Goal: Contribute content: Add original content to the website for others to see

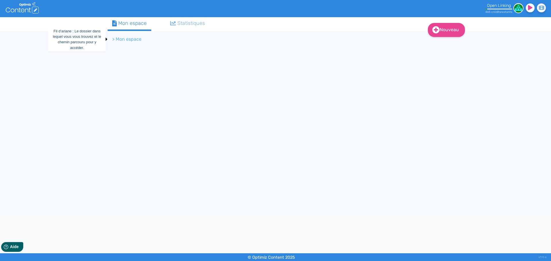
click at [126, 38] on li "> Mon espace" at bounding box center [126, 39] width 29 height 7
click at [112, 39] on li "> Mon espace" at bounding box center [126, 39] width 29 height 7
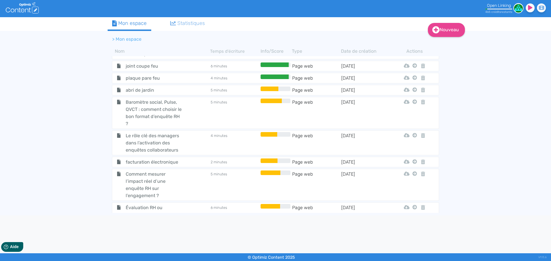
scroll to position [6633, 0]
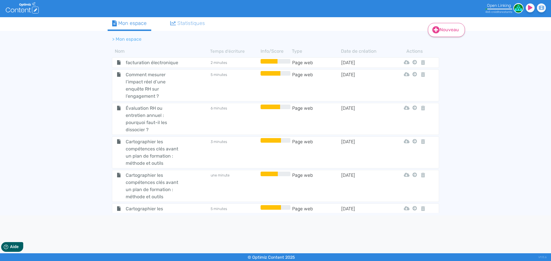
click at [449, 28] on link "Nouveau" at bounding box center [446, 30] width 37 height 14
click at [447, 45] on button "Contenu" at bounding box center [450, 44] width 46 height 9
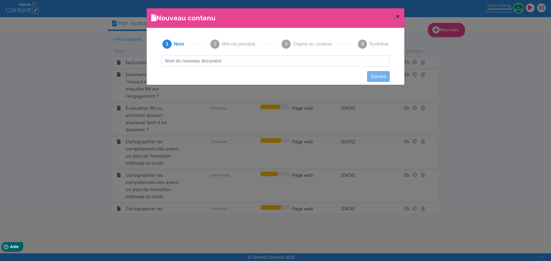
scroll to position [0, 0]
click at [248, 64] on input "text" at bounding box center [275, 61] width 228 height 11
type input "Premi'Home"
click at [372, 73] on button "Suivant" at bounding box center [378, 76] width 23 height 11
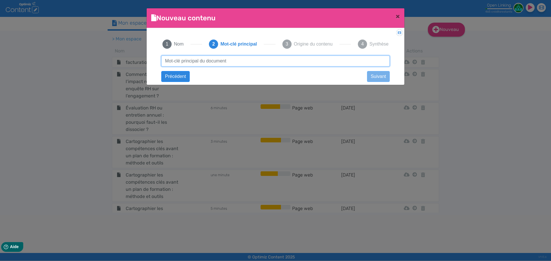
click at [277, 62] on input "text" at bounding box center [275, 61] width 228 height 11
type input "agence immobilière Aix-en-Provence"
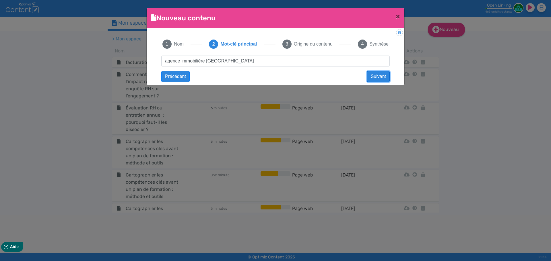
click at [382, 78] on button "Suivant" at bounding box center [378, 76] width 23 height 11
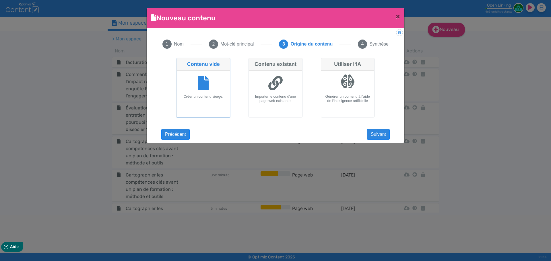
click at [278, 85] on icon at bounding box center [275, 83] width 14 height 14
click at [252, 62] on input "Contenu existant Importer le contenu d'une page web existante." at bounding box center [250, 60] width 4 height 4
radio input "true"
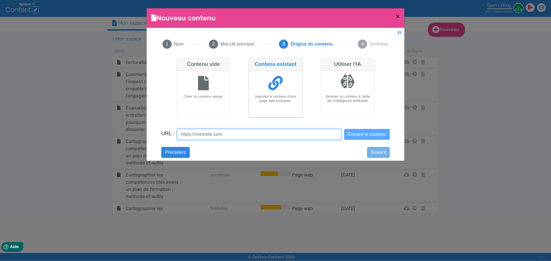
click at [205, 130] on input "URL :" at bounding box center [259, 134] width 164 height 11
paste input "com/"
paste input "https://premihome-immobilier.com/"
paste input "text"
type input "https://premihome-immobilier.com/"
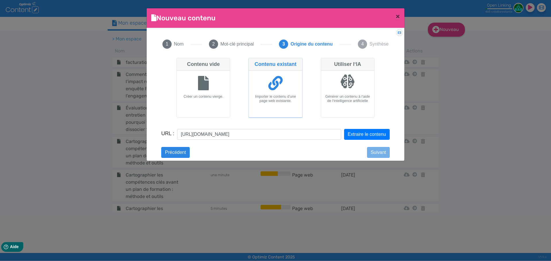
click at [360, 140] on form "URL : https://premihome-immobilier.com/ Extraire le contenu" at bounding box center [275, 138] width 228 height 18
click at [362, 134] on button "Extraire le contenu" at bounding box center [367, 134] width 46 height 11
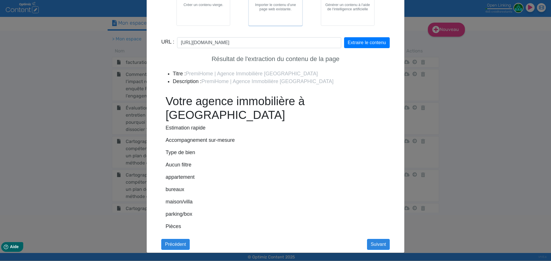
scroll to position [0, 0]
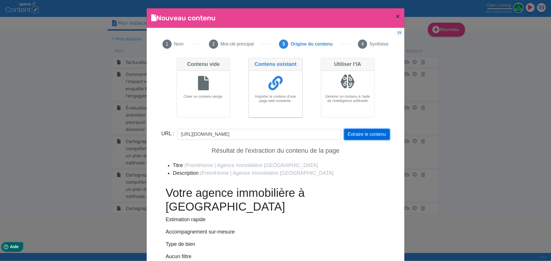
click at [353, 135] on button "Extraire le contenu" at bounding box center [367, 134] width 46 height 11
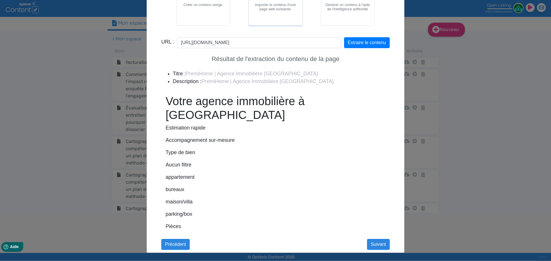
scroll to position [256, 0]
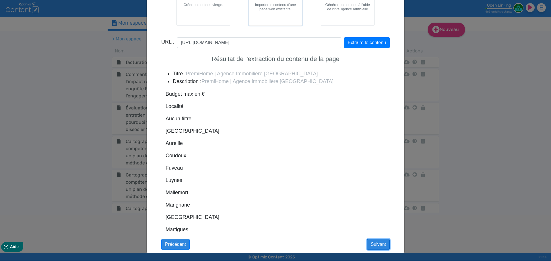
click at [378, 246] on button "Suivant" at bounding box center [378, 244] width 23 height 11
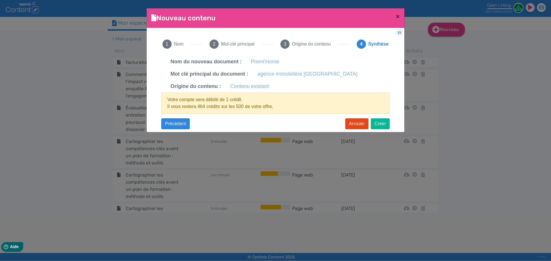
scroll to position [0, 0]
click at [374, 123] on button "Créer" at bounding box center [380, 123] width 19 height 11
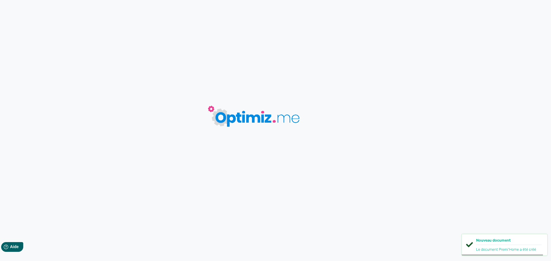
type input "Premi'Home"
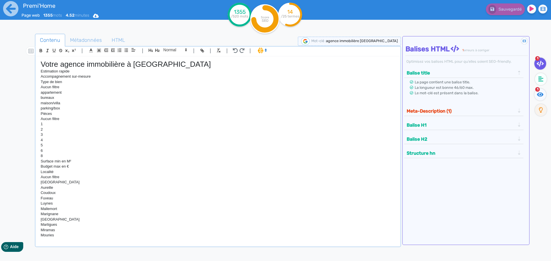
click at [491, 111] on button "Meta-Description (1)" at bounding box center [461, 110] width 112 height 9
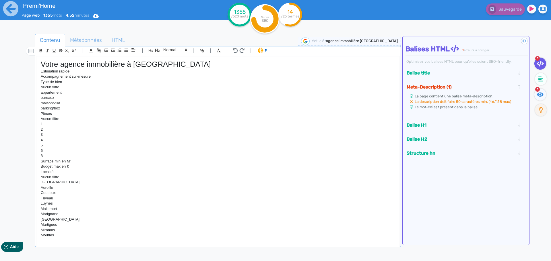
click at [490, 90] on button "Meta-Description (1)" at bounding box center [461, 86] width 112 height 9
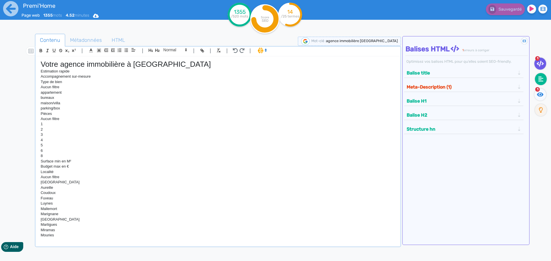
click at [539, 78] on icon at bounding box center [540, 79] width 5 height 6
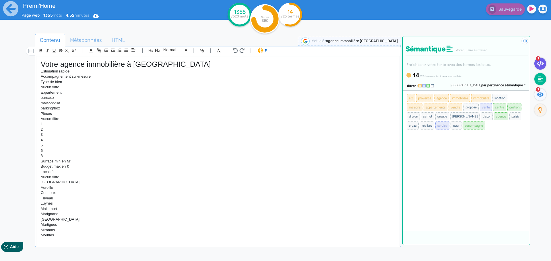
click at [541, 63] on icon at bounding box center [539, 64] width 7 height 6
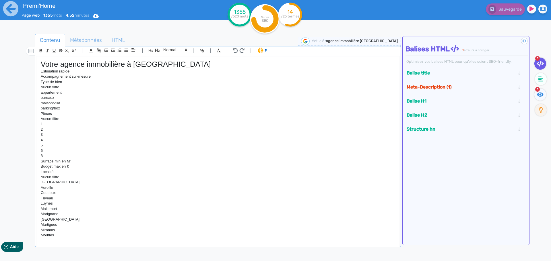
click at [486, 86] on button "Meta-Description (1)" at bounding box center [461, 86] width 112 height 9
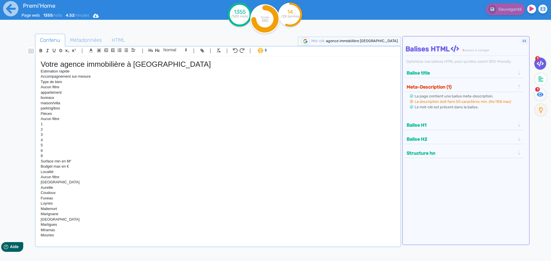
click at [486, 86] on button "Meta-Description (1)" at bounding box center [461, 86] width 112 height 9
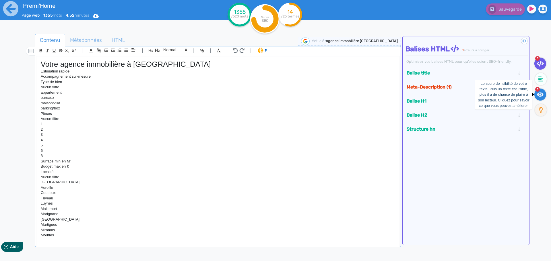
click at [538, 94] on icon at bounding box center [540, 94] width 7 height 4
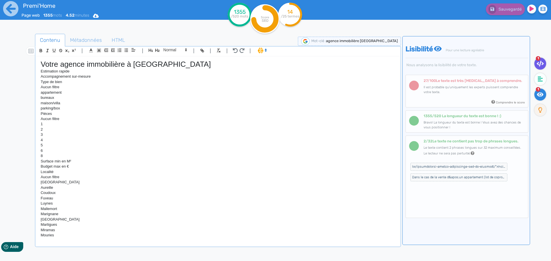
click at [539, 68] on fa-icon at bounding box center [540, 64] width 12 height 12
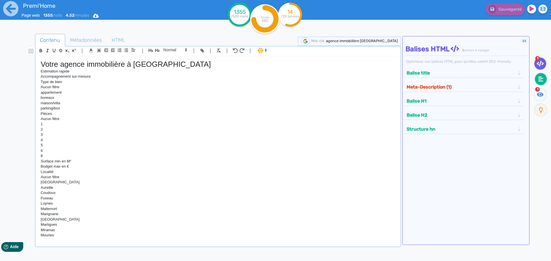
click at [543, 81] on fa-icon at bounding box center [541, 79] width 12 height 12
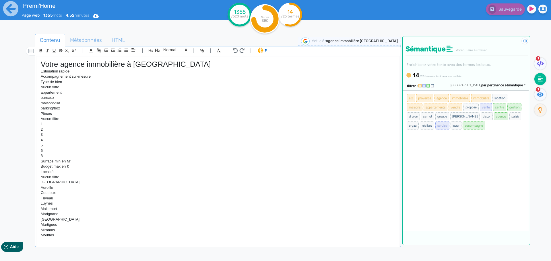
click at [39, 72] on div "Votre agence immobilière à Aix-En-Provence Estimation rapide Accompagnement sur…" at bounding box center [217, 147] width 363 height 183
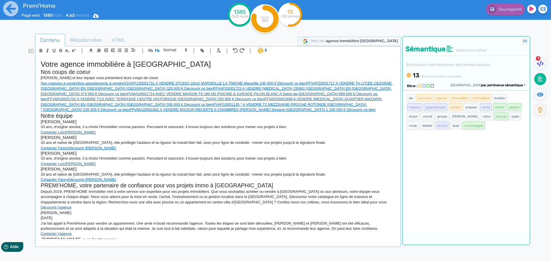
click at [99, 180] on p "Contacter Fanny Découvrir Fanny" at bounding box center [218, 179] width 354 height 5
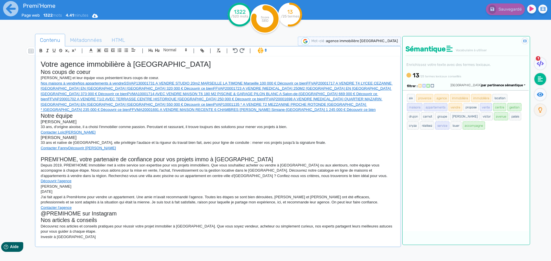
click at [136, 112] on p "Nos maisons à vendreNos appartements à vendre SSVAP130001731 A VENDRE STUDIO 20…" at bounding box center [218, 97] width 354 height 32
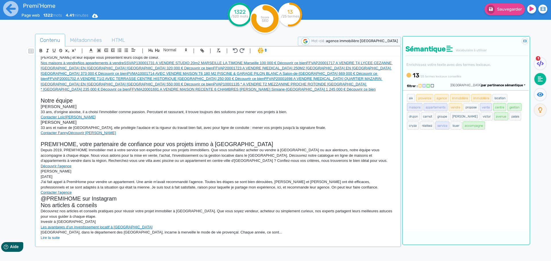
scroll to position [21, 0]
click at [100, 194] on p "Contacter l'agence" at bounding box center [218, 192] width 354 height 5
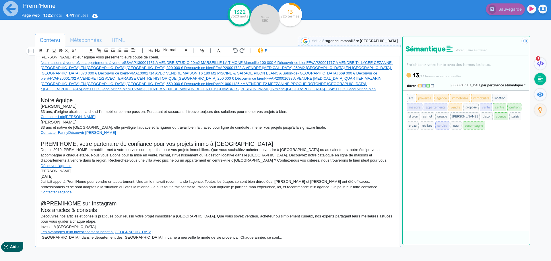
click at [79, 168] on p "Découvrir l'agence" at bounding box center [218, 165] width 354 height 5
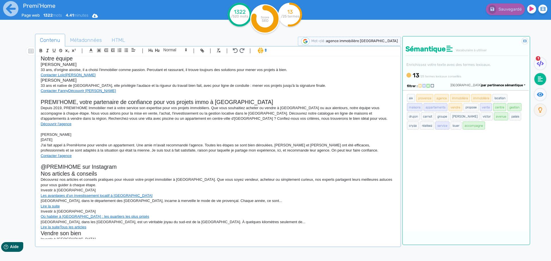
scroll to position [73, 0]
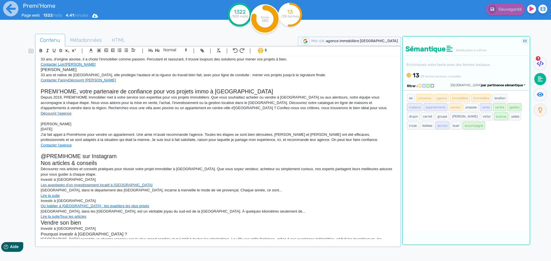
click at [138, 158] on h2 "@PREMIHOME sur Instagram" at bounding box center [218, 156] width 354 height 7
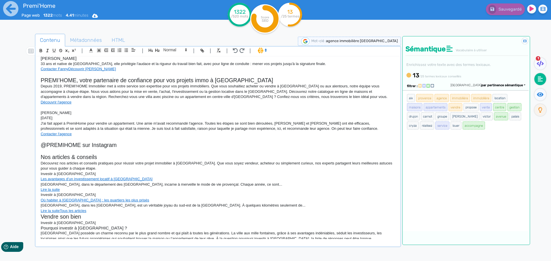
scroll to position [85, 0]
click at [174, 167] on p "Découvrez nos articles et conseils pratiques pour réussir votre projet immobili…" at bounding box center [218, 165] width 354 height 11
click at [185, 178] on p "Les avantages d’un investissement locatif à Aix-en-Provence" at bounding box center [218, 178] width 354 height 5
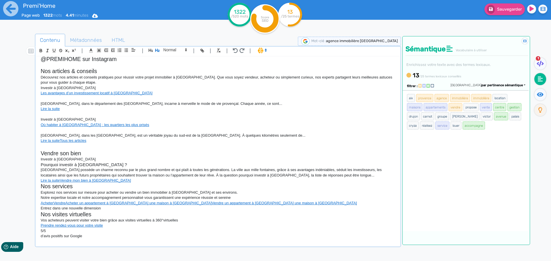
scroll to position [182, 0]
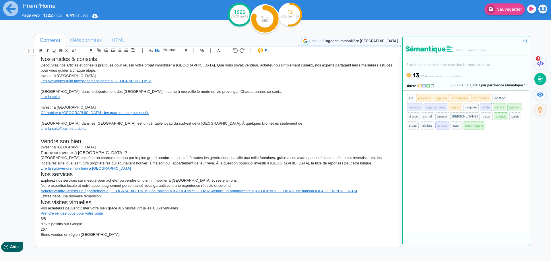
click at [150, 168] on p "Lire la suite Vendre mon bien à Aix-en-Provence" at bounding box center [218, 168] width 354 height 5
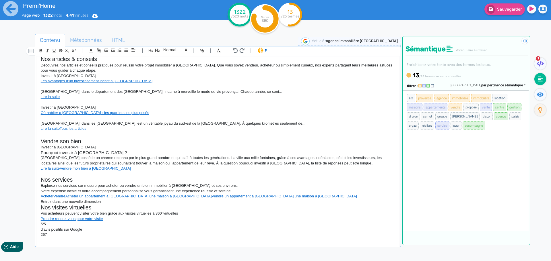
click at [120, 201] on p "Entrez dans une nouvelle dimension" at bounding box center [218, 201] width 354 height 5
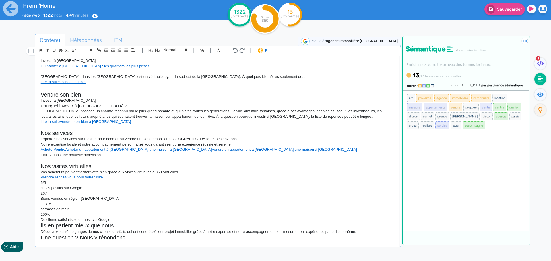
scroll to position [229, 0]
click at [117, 219] on p "De clients satisfaits selon nos avis Google" at bounding box center [218, 219] width 354 height 5
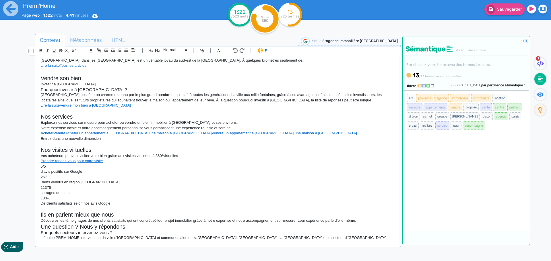
scroll to position [258, 0]
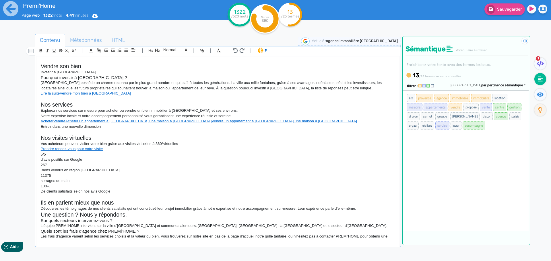
click at [357, 206] on h2 "Ils en parlent mieux que nous" at bounding box center [218, 203] width 354 height 7
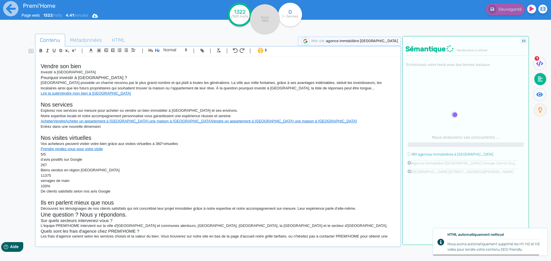
click at [361, 207] on p "Découvrez les témoignages de nos clients satisfaits qui ont concrétisé leur pro…" at bounding box center [218, 208] width 354 height 5
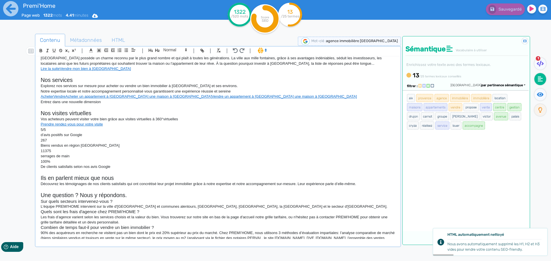
scroll to position [323, 0]
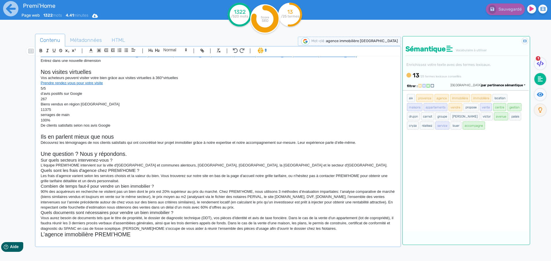
click at [145, 181] on p "Les frais d’agence varient selon les services choisis et la valeur du bien. Vou…" at bounding box center [218, 179] width 354 height 11
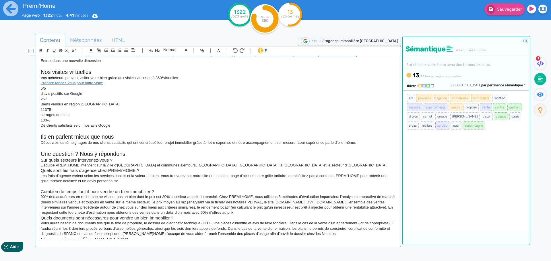
click at [157, 170] on h3 "Quels sont les frais d'agence chez PREMi'HOME ?" at bounding box center [218, 170] width 354 height 5
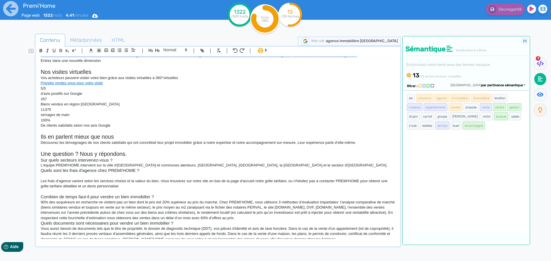
click at [260, 217] on p "90% des acquéreurs en recherche ne visitent pas un bien dont le prix est 20% su…" at bounding box center [218, 210] width 354 height 21
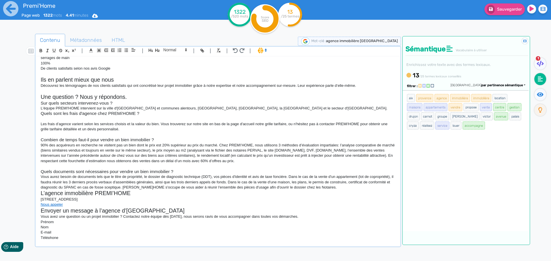
scroll to position [381, 0]
click at [338, 190] on h2 "L’agence immobilière PREMI’HOME" at bounding box center [218, 193] width 354 height 7
click at [334, 189] on p "Vous aurez besoin de documents tels que le titre de propriété, le dossier de di…" at bounding box center [218, 182] width 354 height 16
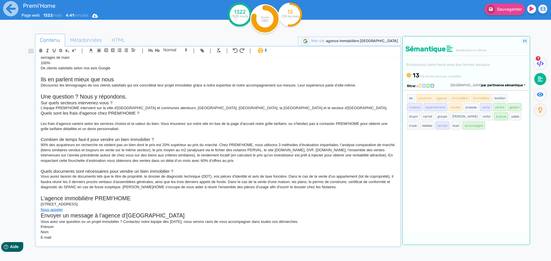
click at [86, 213] on h2 "Envoyer un message à l’agence d’Aix-En-Provence" at bounding box center [218, 216] width 354 height 7
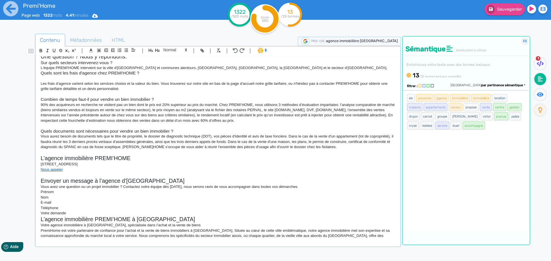
scroll to position [421, 0]
click at [92, 212] on p "Votre demande" at bounding box center [218, 213] width 354 height 5
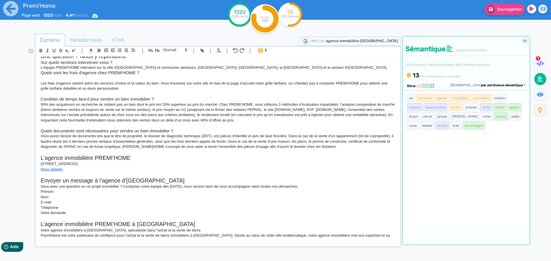
scroll to position [471, 0]
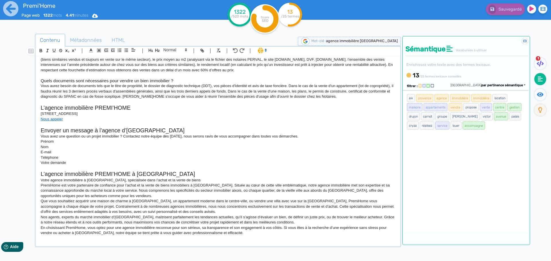
click at [194, 193] on p "PremiHome est votre partenaire de confiance pour l’achat et la vente de biens i…" at bounding box center [218, 191] width 354 height 16
click at [186, 194] on p "PremiHome est votre partenaire de confiance pour l’achat et la vente de biens i…" at bounding box center [218, 191] width 354 height 16
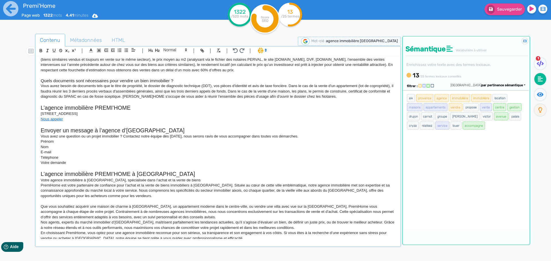
click at [202, 217] on p "Que vous souhaitiez acquérir une maison de charme à Luynes, un appartement mode…" at bounding box center [218, 212] width 354 height 16
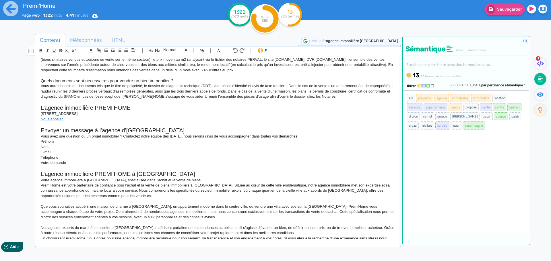
scroll to position [482, 0]
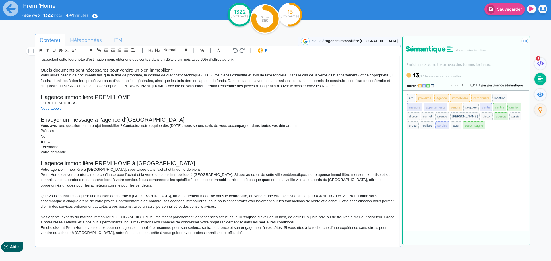
click at [293, 222] on p "Nos agents, experts du marché immobilier d’Aix-en-Provence, maîtrisent parfaite…" at bounding box center [218, 220] width 354 height 11
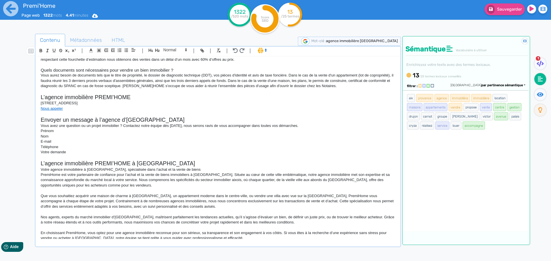
scroll to position [487, 0]
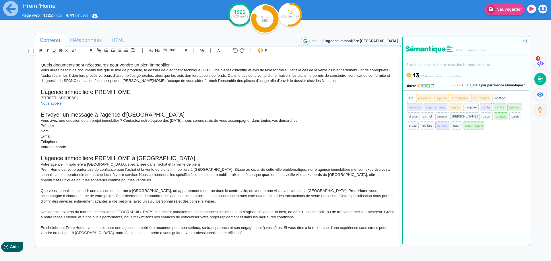
click at [258, 238] on div "Votre agence immobilière à Aix-En-Provence Nos coups de coeur Fanny, Loïc et le…" at bounding box center [217, 147] width 363 height 183
drag, startPoint x: 250, startPoint y: 245, endPoint x: 235, endPoint y: 240, distance: 16.2
click at [235, 240] on div "Votre agence immobilière à Aix-En-Provence Nos coups de coeur Fanny, Loïc et le…" at bounding box center [217, 152] width 363 height 193
drag, startPoint x: 235, startPoint y: 240, endPoint x: 227, endPoint y: 237, distance: 7.9
click at [227, 237] on div "Votre agence immobilière à Aix-En-Provence Nos coups de coeur Fanny, Loïc et le…" at bounding box center [217, 152] width 363 height 193
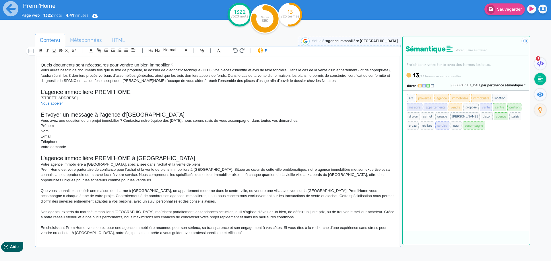
click at [227, 237] on div "Votre agence immobilière à Aix-En-Provence Nos coups de coeur Fanny, Loïc et le…" at bounding box center [217, 147] width 363 height 183
click at [240, 233] on p "En choisissant PremiHome, vous optez pour une agence immobilière reconnue pour …" at bounding box center [218, 230] width 354 height 11
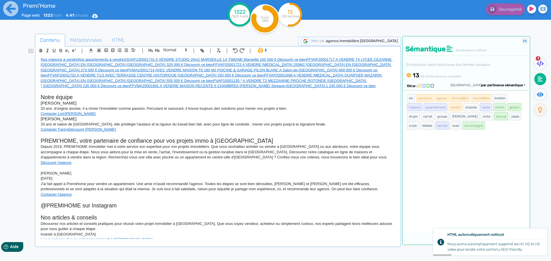
scroll to position [0, 0]
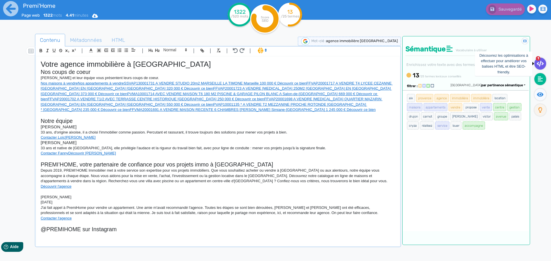
click at [540, 59] on fa-icon at bounding box center [540, 64] width 12 height 12
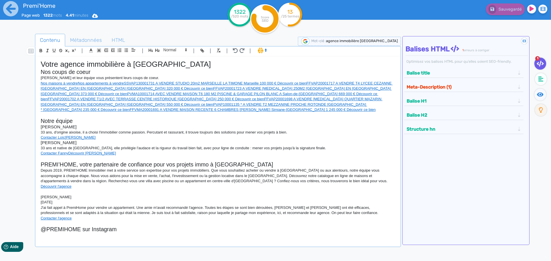
click at [480, 85] on button "Meta-Description (1)" at bounding box center [461, 86] width 112 height 9
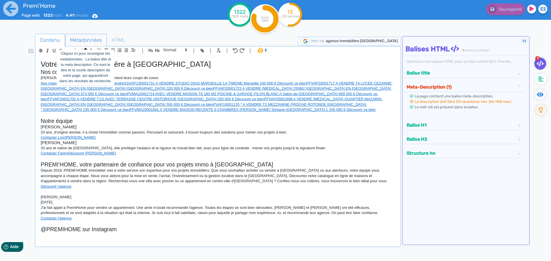
click at [94, 40] on span "Métadonnées" at bounding box center [85, 39] width 41 height 15
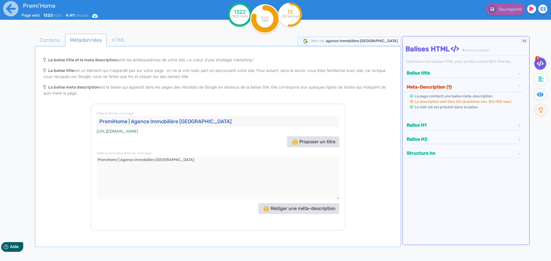
click at [197, 165] on textarea at bounding box center [218, 178] width 242 height 43
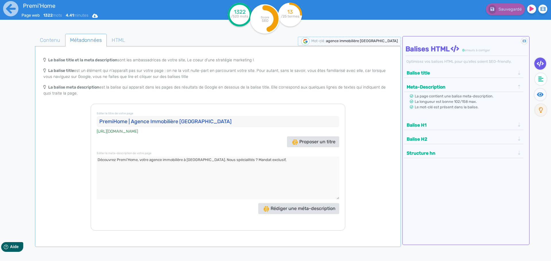
paste textarea "estimation de bien"
type textarea "Découvrez Premi'Home, votre agence immobilière à Aix-en-Provence. Nous spéciali…"
click at [181, 123] on input "PremiHome | Agence Immobilière Aix-en-Provence" at bounding box center [218, 121] width 242 height 11
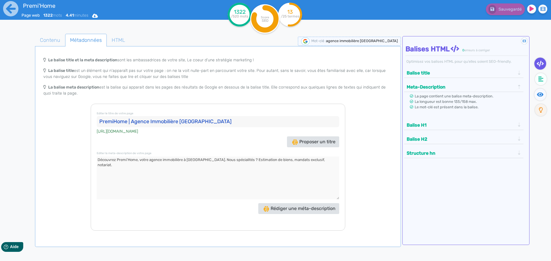
click at [131, 121] on input "PremiHome | Agence Immobilière Aix-en-Provence" at bounding box center [218, 121] width 242 height 11
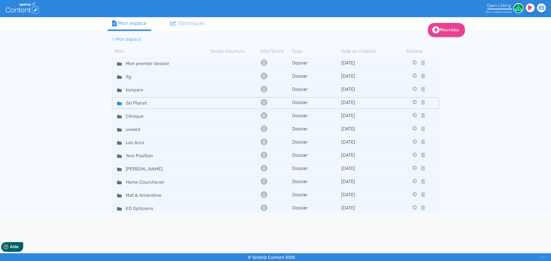
click at [147, 207] on body ".cls-1 { fill: #fff; } logos_optimized_solutions Open Linking 464 crédit s rest…" at bounding box center [275, 130] width 551 height 261
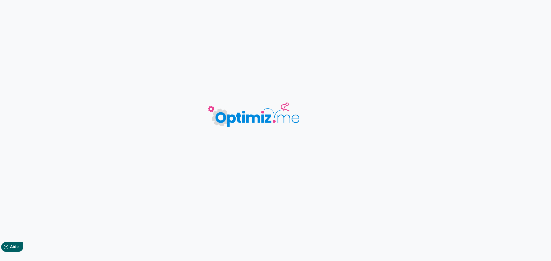
click at [147, 207] on body "0 mots 0.00 minutes Sauvegardé Contenu Métadonnées HTML | | H3 H4 H5 H6 Normal …" at bounding box center [275, 130] width 551 height 261
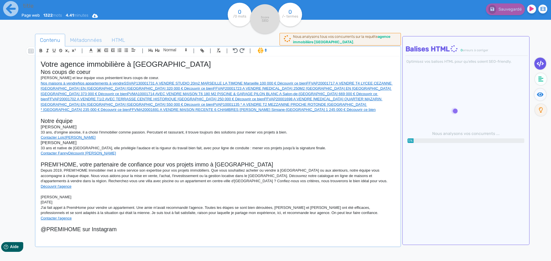
type input "Premi'Home"
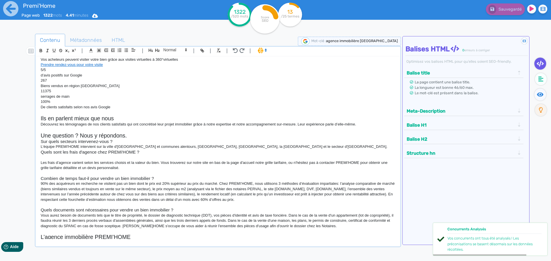
scroll to position [481, 0]
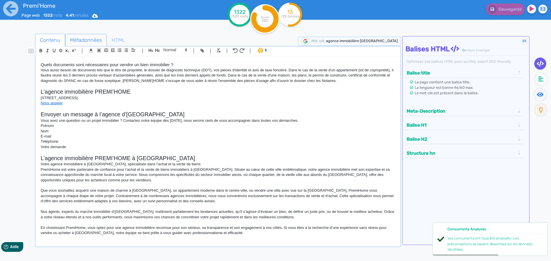
click at [96, 43] on span "Métadonnées" at bounding box center [85, 39] width 41 height 15
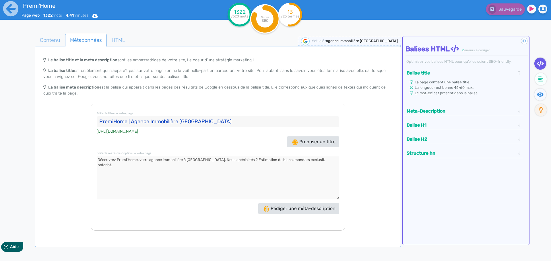
click at [133, 121] on input "PremiHome | Agence Immobilière Aix-en-Provence" at bounding box center [218, 121] width 242 height 11
click at [121, 120] on input "Agence Immobilière Aix-en-Provence - Premi'Home" at bounding box center [218, 121] width 242 height 11
click at [233, 123] on input "Agence immobilière à Aix-en-Provence - Premi'Home" at bounding box center [218, 121] width 242 height 11
type input "Agence immobilière à Aix-en-Provence - Premi'Home"
click at [475, 73] on button "Balise title" at bounding box center [461, 72] width 112 height 9
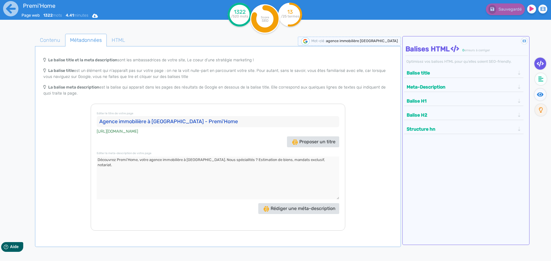
click at [503, 83] on button "Meta-Description" at bounding box center [461, 86] width 112 height 9
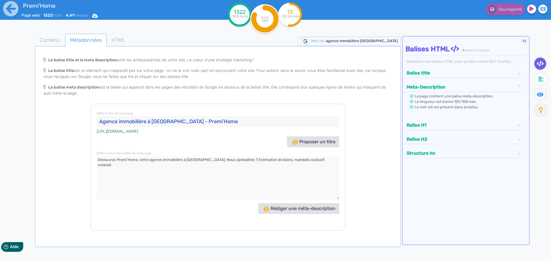
click at [503, 83] on button "Meta-Description" at bounding box center [461, 86] width 112 height 9
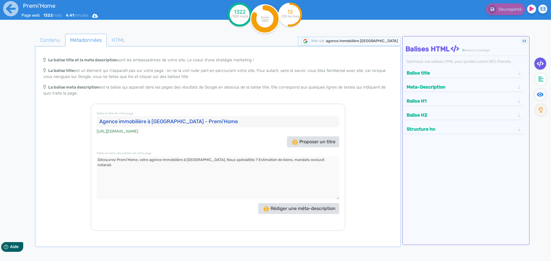
click at [505, 98] on button "Balise H1" at bounding box center [461, 100] width 112 height 9
click at [498, 130] on button "Balise H2" at bounding box center [461, 133] width 112 height 9
click at [494, 137] on div "Structure hn" at bounding box center [464, 141] width 120 height 11
click at [477, 126] on button "Structure hn" at bounding box center [461, 128] width 112 height 9
click at [55, 38] on span "Contenu" at bounding box center [50, 39] width 30 height 15
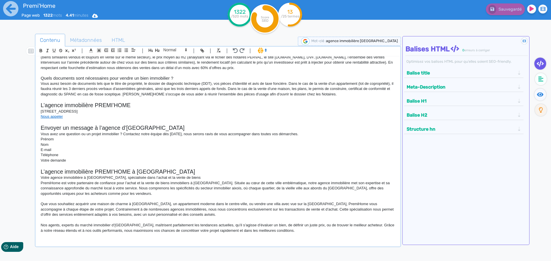
scroll to position [467, 0]
click at [187, 170] on h2 "L’agence immobilière PREMI’HOME à Aix-en-Provence" at bounding box center [218, 172] width 354 height 7
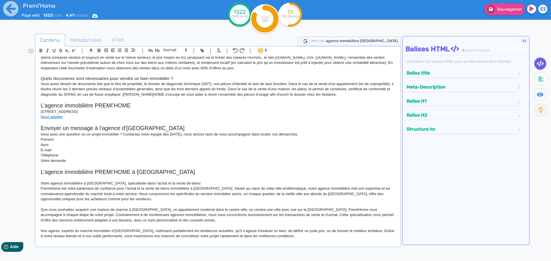
click at [184, 126] on h2 "Envoyer un message à l’agence d’Aix-En-Provence" at bounding box center [218, 128] width 354 height 7
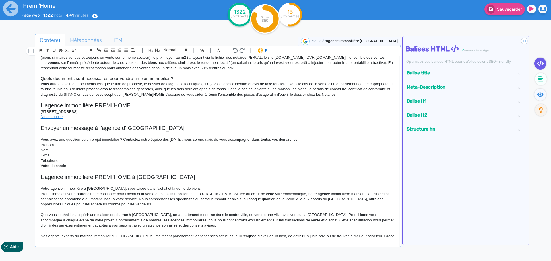
click at [141, 104] on h2 "L’agence immobilière PREMI’HOME" at bounding box center [218, 105] width 354 height 7
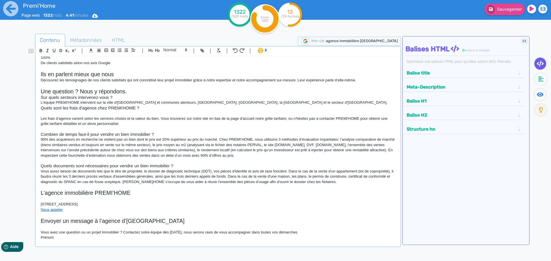
scroll to position [379, 0]
click at [136, 93] on h2 "Une question ? Nous y répondons." at bounding box center [218, 92] width 354 height 7
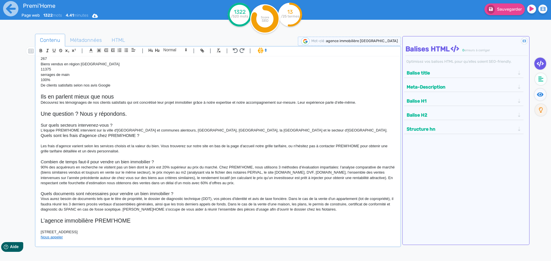
scroll to position [357, 0]
click at [125, 96] on h2 "Ils en parlent mieux que nous" at bounding box center [218, 97] width 354 height 7
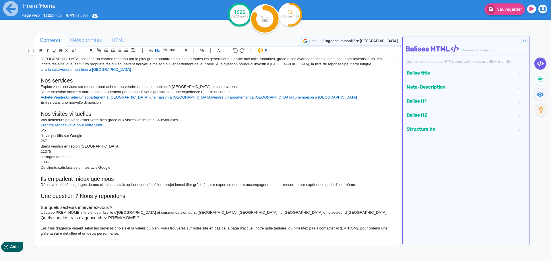
scroll to position [272, 0]
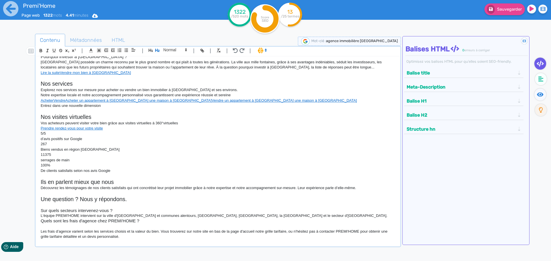
click at [40, 138] on div "Votre agence immobilière à Aix-En-Provence Nos coups de coeur Fanny, Loïc et le…" at bounding box center [217, 147] width 363 height 183
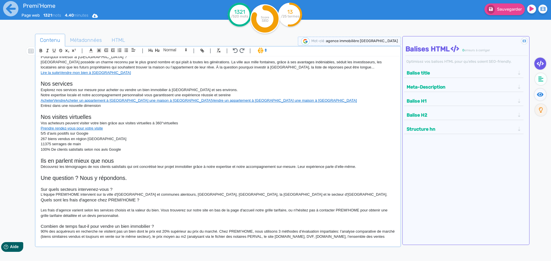
scroll to position [264, 0]
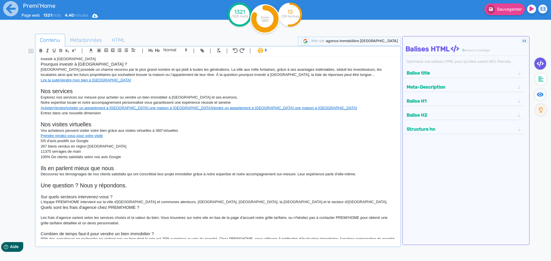
click at [42, 155] on p "100% De clients satisfaits selon nos avis Google" at bounding box center [218, 157] width 354 height 5
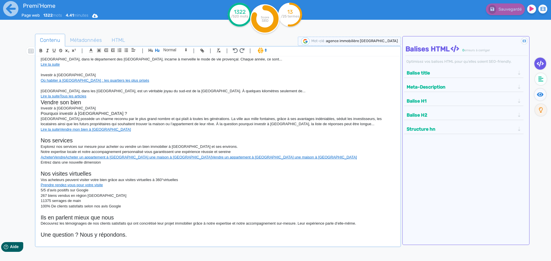
scroll to position [192, 0]
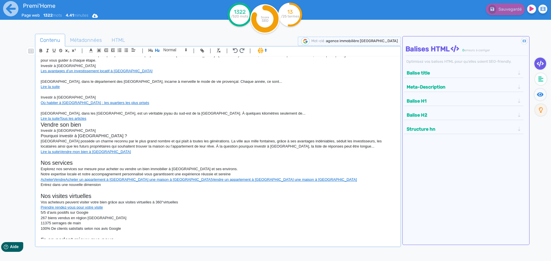
click at [41, 126] on h2 "Vendre son bien" at bounding box center [218, 125] width 354 height 7
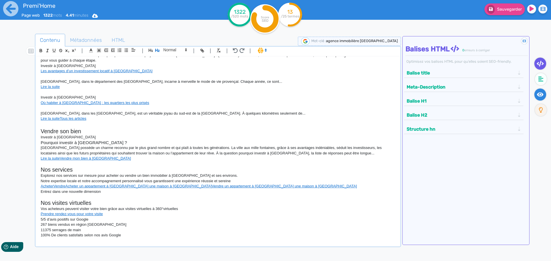
click at [540, 89] on fa-icon at bounding box center [540, 95] width 12 height 12
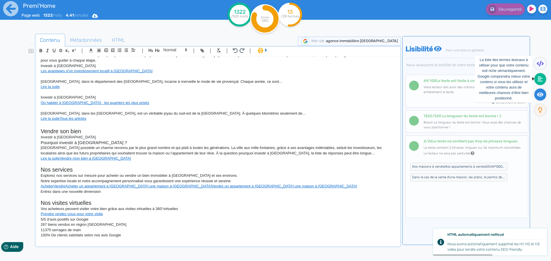
click at [540, 78] on icon at bounding box center [539, 79] width 5 height 6
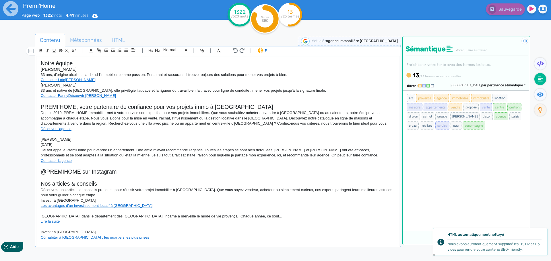
scroll to position [0, 0]
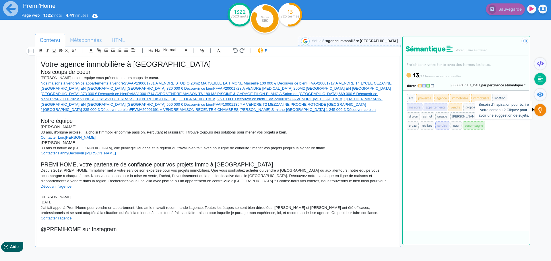
click at [538, 108] on icon at bounding box center [540, 110] width 4 height 6
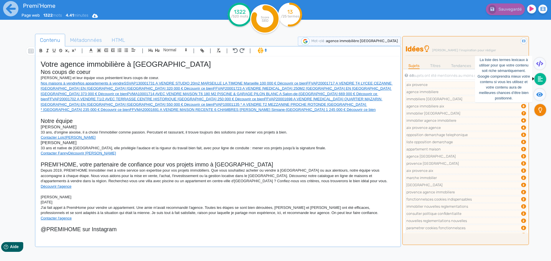
click at [539, 81] on icon at bounding box center [539, 79] width 5 height 6
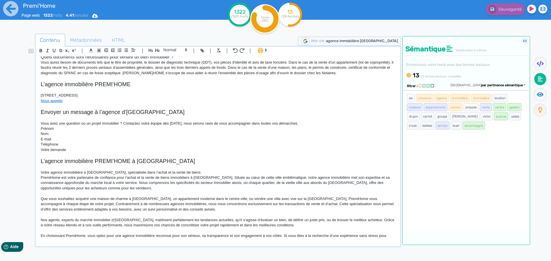
scroll to position [487, 0]
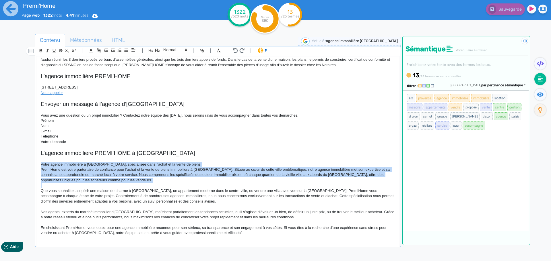
drag, startPoint x: 40, startPoint y: 164, endPoint x: 124, endPoint y: 185, distance: 86.3
click at [124, 185] on div "Votre agence immobilière à Aix-En-Provence Nos coups de coeur Fanny, Loïc et le…" at bounding box center [217, 147] width 363 height 183
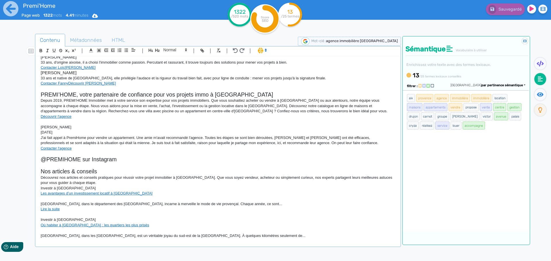
scroll to position [0, 0]
